Goal: Transaction & Acquisition: Obtain resource

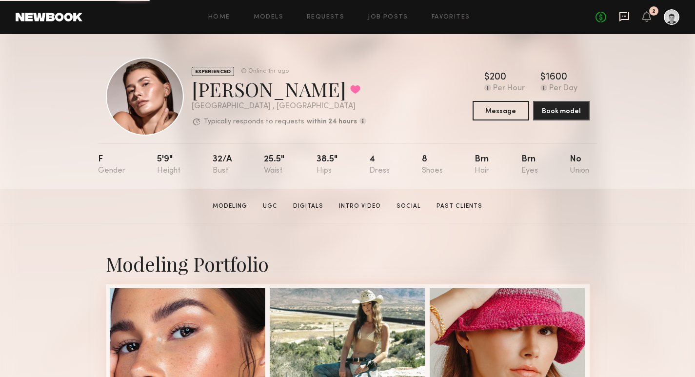
click at [620, 19] on icon at bounding box center [624, 16] width 10 height 9
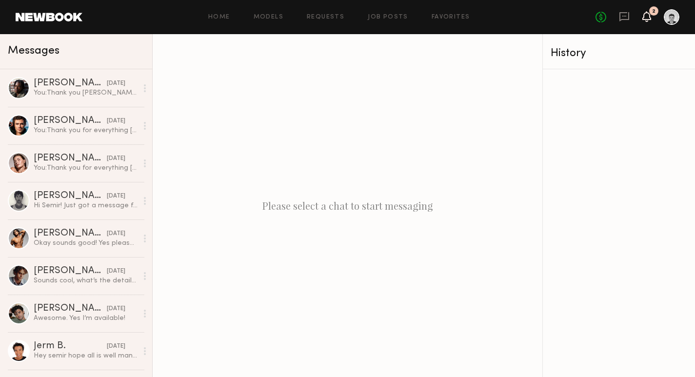
click at [649, 20] on icon at bounding box center [647, 16] width 8 height 7
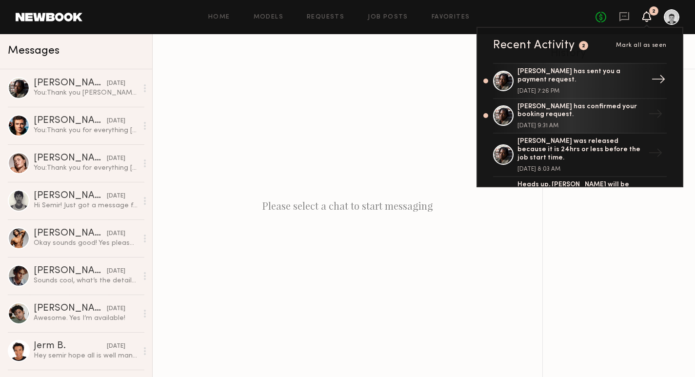
click at [629, 79] on div "[PERSON_NAME] has sent you a payment request." at bounding box center [580, 76] width 127 height 17
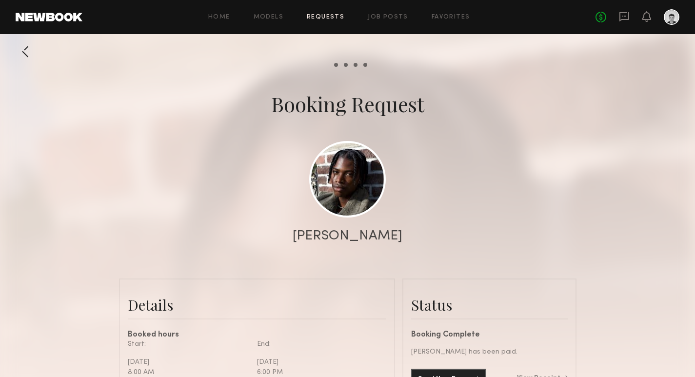
scroll to position [78, 0]
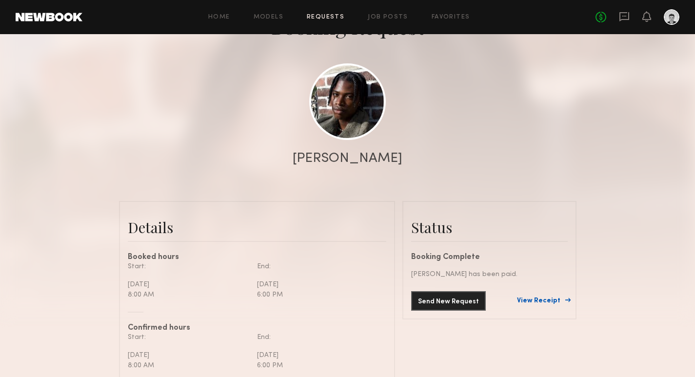
click at [547, 301] on link "View Receipt" at bounding box center [542, 300] width 51 height 7
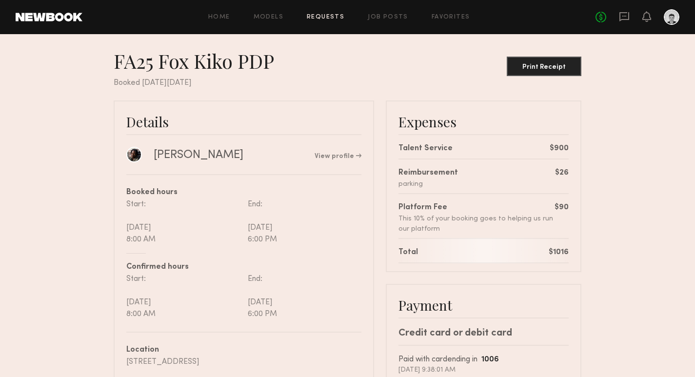
scroll to position [11, 0]
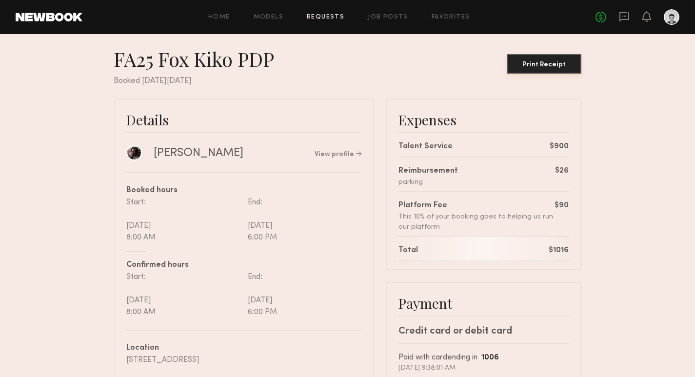
click at [555, 62] on div "Print Receipt" at bounding box center [544, 64] width 67 height 7
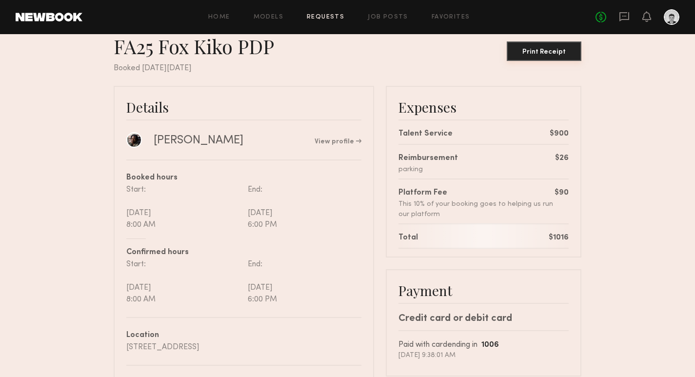
scroll to position [0, 0]
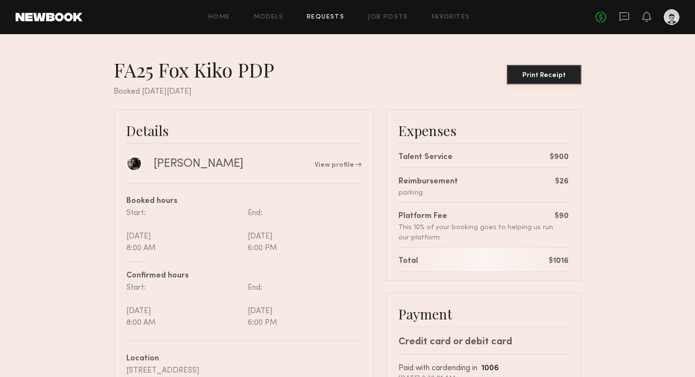
click at [555, 68] on button "Print Receipt" at bounding box center [544, 75] width 75 height 20
click at [549, 77] on div "Print Receipt" at bounding box center [544, 75] width 67 height 7
